Goal: Transaction & Acquisition: Purchase product/service

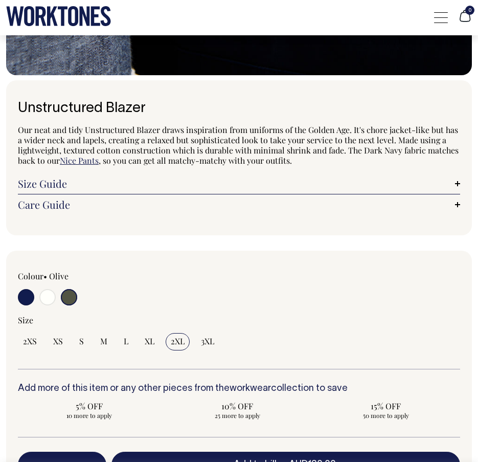
scroll to position [726, 0]
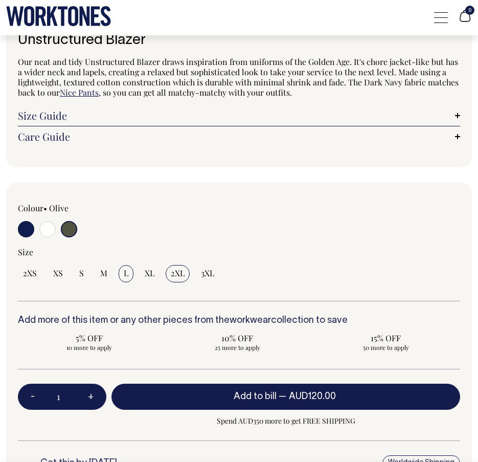
click at [124, 270] on span "L" at bounding box center [126, 273] width 5 height 10
click at [124, 270] on input "L" at bounding box center [126, 273] width 15 height 17
radio input "true"
select select "L"
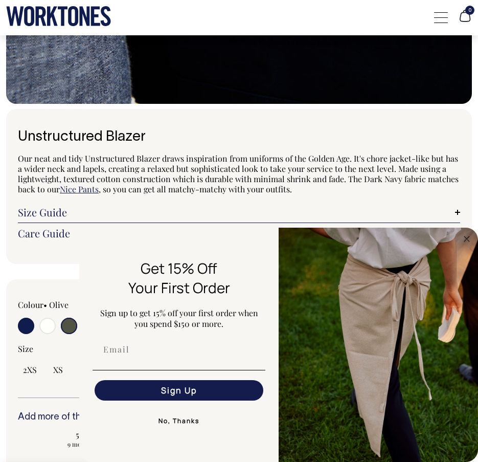
scroll to position [643, 0]
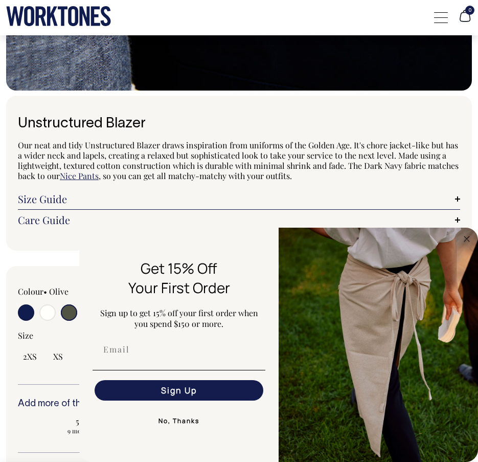
click at [175, 417] on button "No, Thanks" at bounding box center [179, 420] width 173 height 20
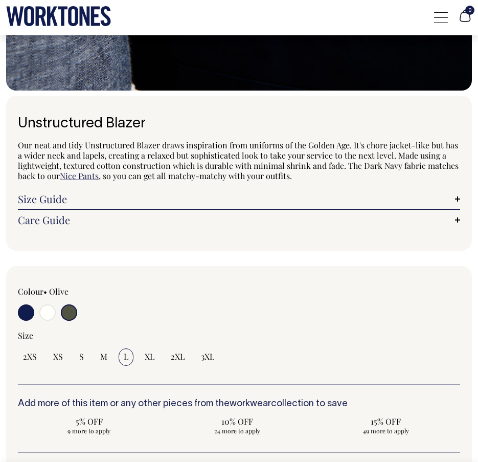
click at [458, 196] on link "Size Guide" at bounding box center [239, 199] width 442 height 10
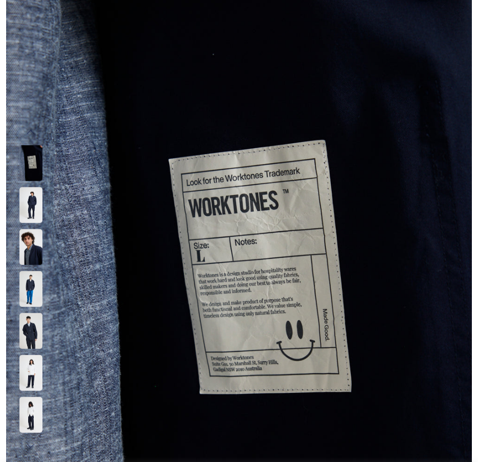
scroll to position [0, 0]
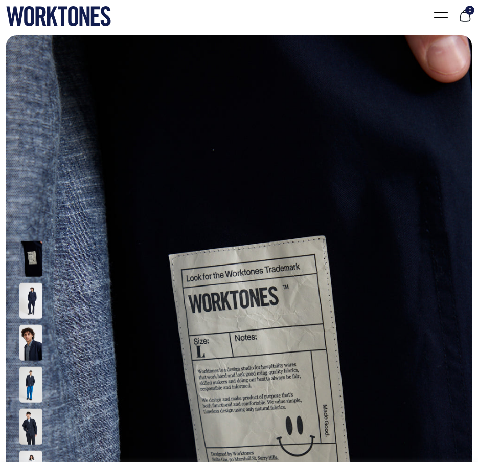
click at [71, 13] on icon at bounding box center [73, 16] width 10 height 20
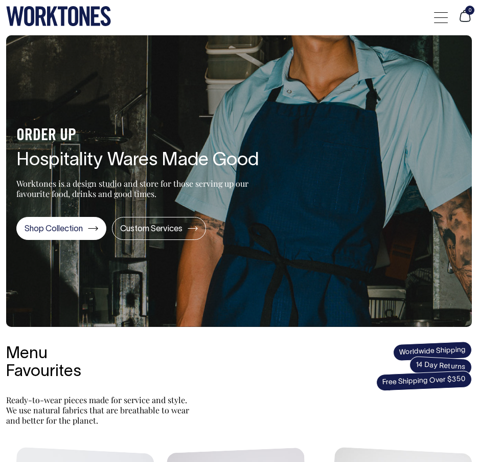
click at [438, 16] on div at bounding box center [441, 17] width 14 height 19
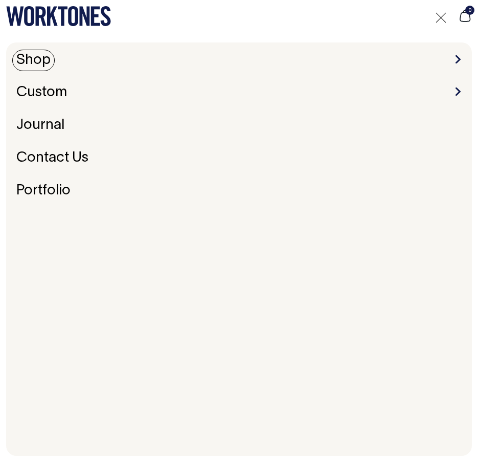
click at [42, 61] on link "Shop" at bounding box center [33, 60] width 42 height 21
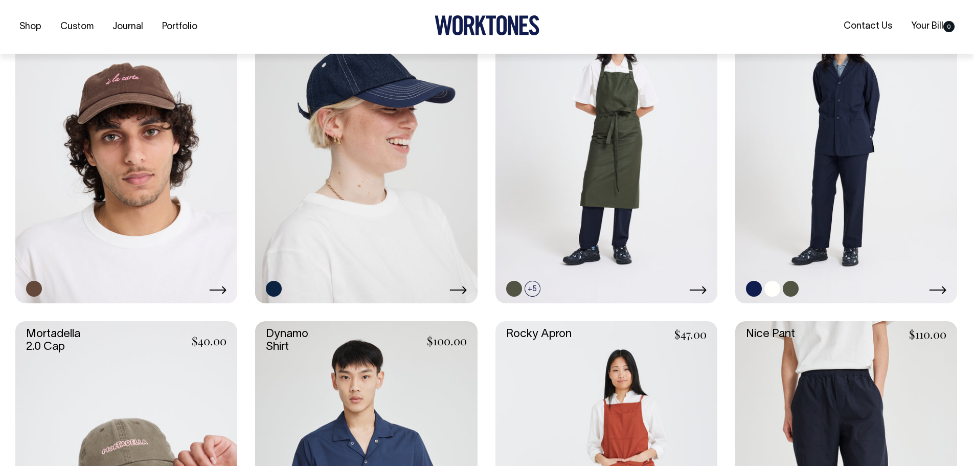
scroll to position [683, 0]
click at [477, 286] on icon at bounding box center [937, 289] width 17 height 8
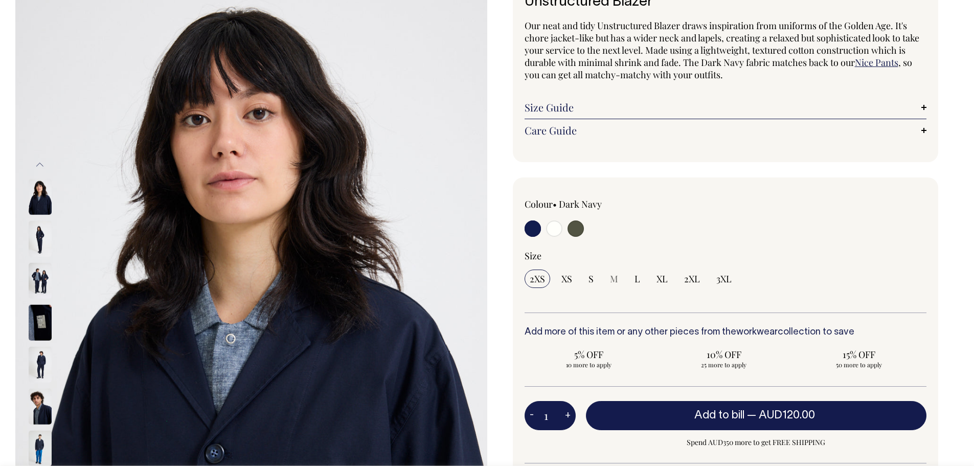
scroll to position [85, 0]
click at [553, 230] on input "radio" at bounding box center [554, 228] width 16 height 16
radio input "true"
select select "Off-White"
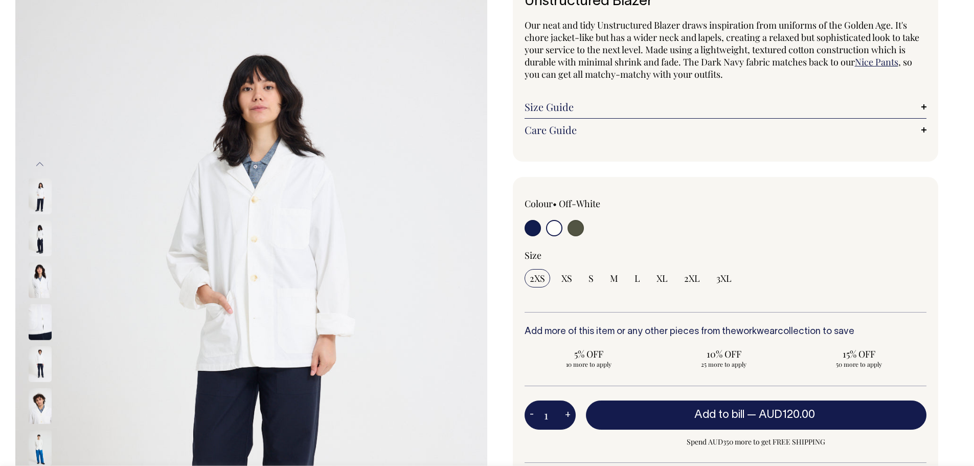
click at [588, 230] on div at bounding box center [604, 229] width 161 height 19
click at [578, 230] on input "radio" at bounding box center [575, 228] width 16 height 16
radio input "true"
select select "Olive"
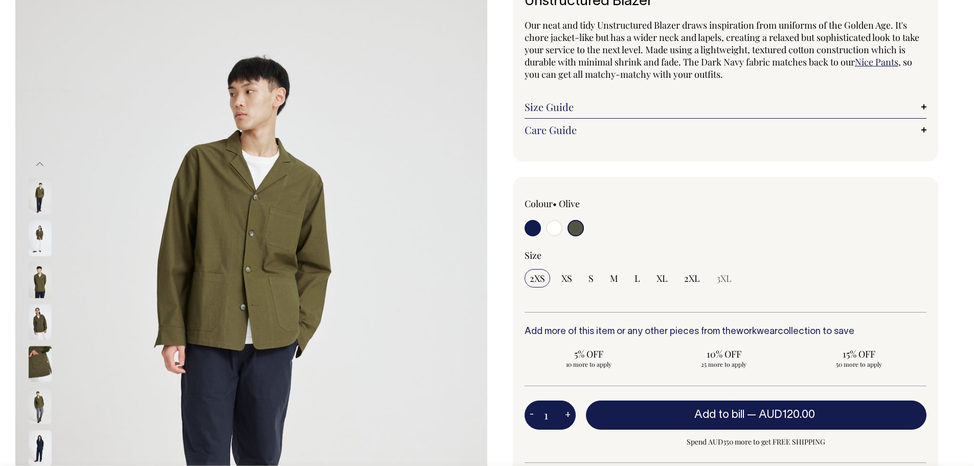
click at [535, 228] on input "radio" at bounding box center [532, 228] width 16 height 16
radio input "true"
select select "Dark Navy"
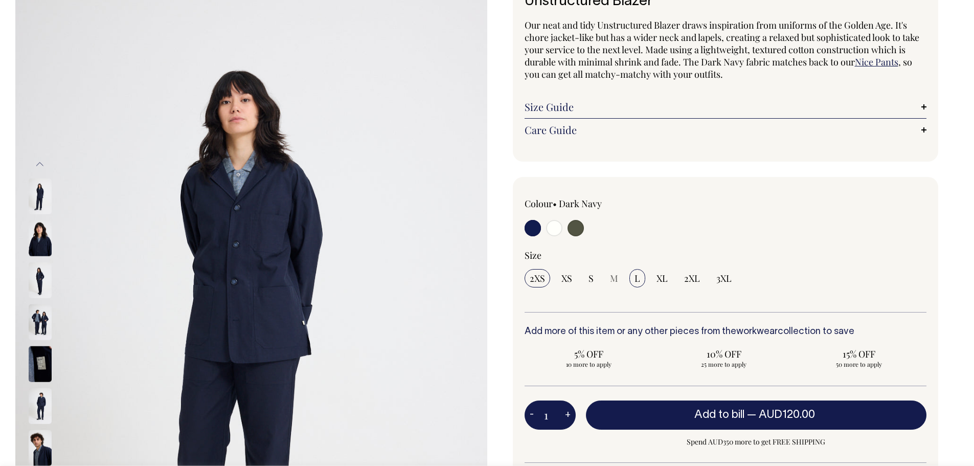
click at [637, 280] on span "L" at bounding box center [637, 278] width 6 height 12
click at [637, 280] on input "L" at bounding box center [637, 278] width 16 height 18
radio input "true"
select select "L"
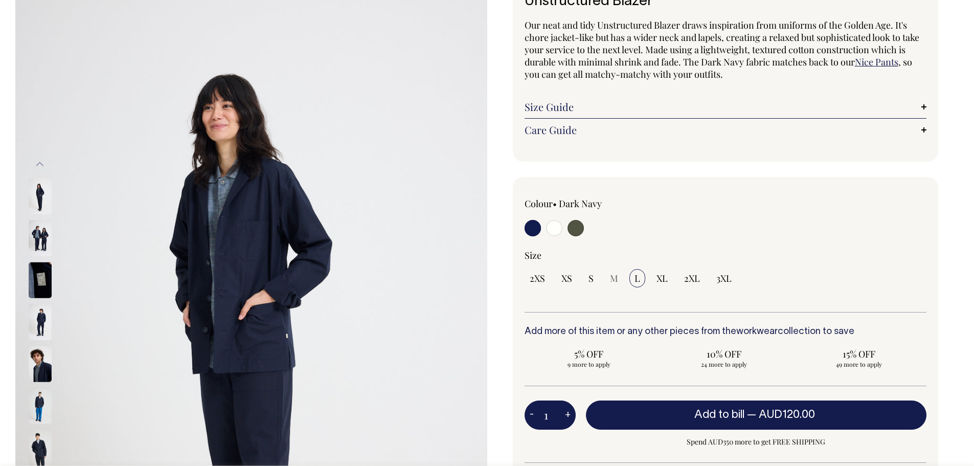
click at [767, 233] on div "Colour • Dark Navy" at bounding box center [725, 217] width 402 height 41
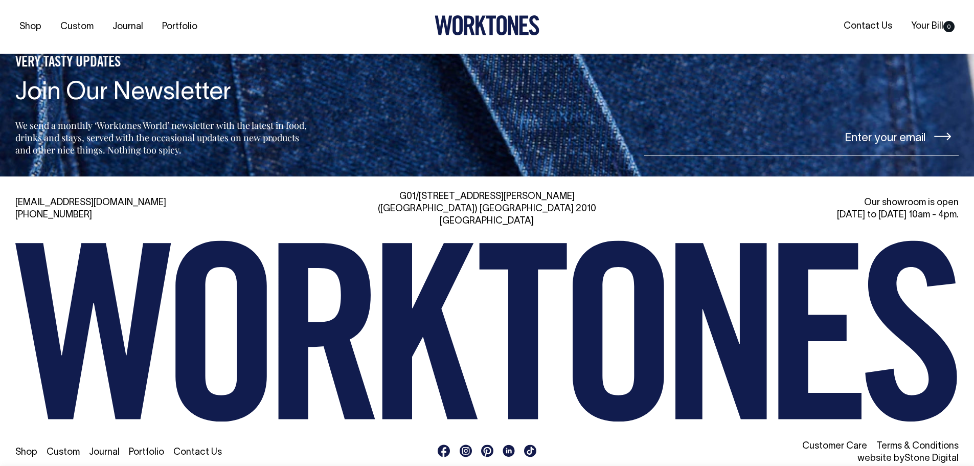
scroll to position [1735, 0]
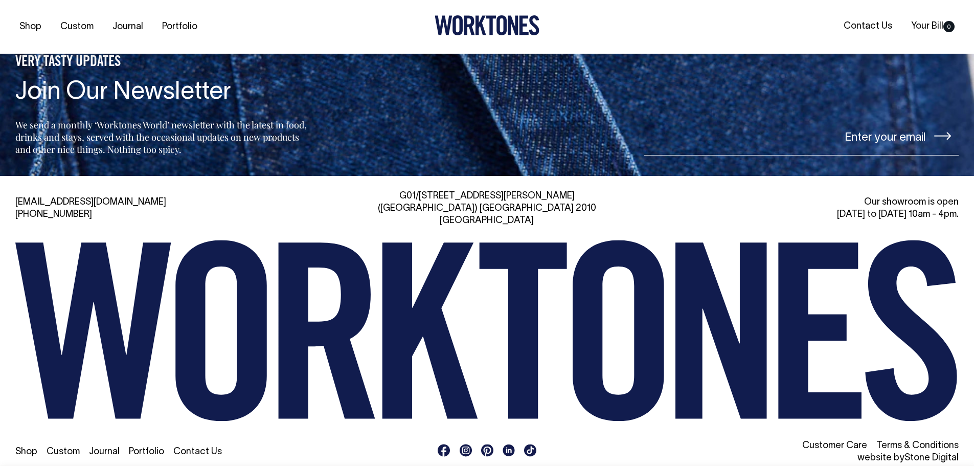
drag, startPoint x: 425, startPoint y: 194, endPoint x: 554, endPoint y: 194, distance: 128.3
click at [554, 194] on div "G01/50 Marshall St, Surry Hills (Gadigal) NSW 2010 Australia" at bounding box center [487, 208] width 304 height 37
click at [550, 203] on div "G01/50 Marshall St, Surry Hills (Gadigal) NSW 2010 Australia" at bounding box center [487, 208] width 304 height 37
drag, startPoint x: 550, startPoint y: 206, endPoint x: 435, endPoint y: 196, distance: 115.0
click at [424, 195] on div "G01/50 Marshall St, Surry Hills (Gadigal) NSW 2010 Australia" at bounding box center [487, 208] width 304 height 37
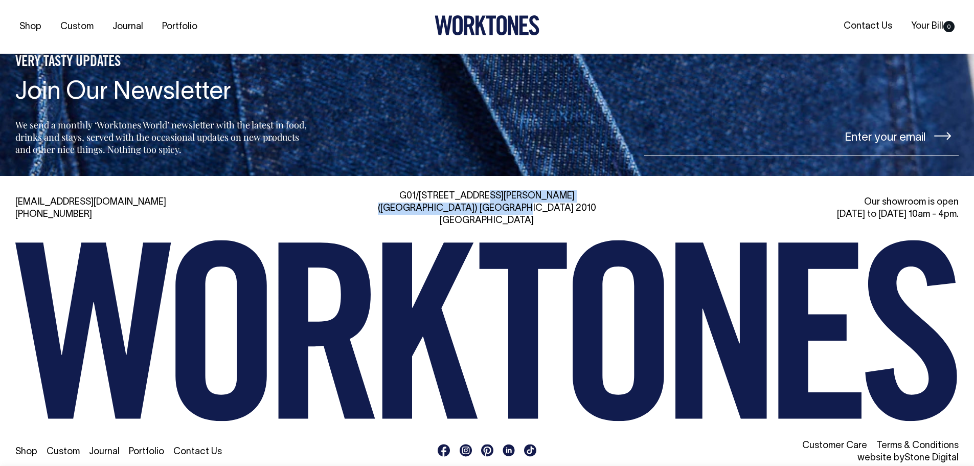
click at [485, 268] on icon at bounding box center [486, 331] width 943 height 182
